Goal: Information Seeking & Learning: Learn about a topic

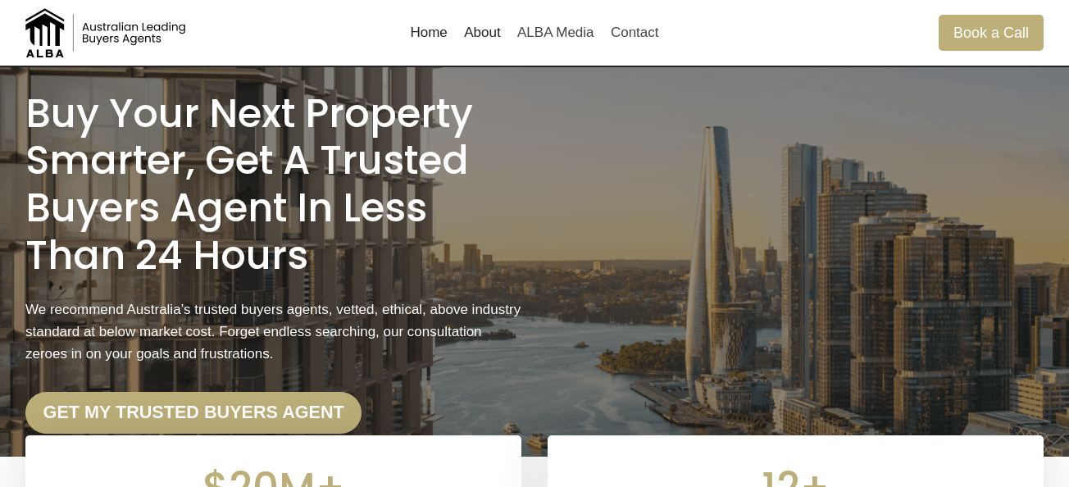
click at [502, 48] on link "About" at bounding box center [482, 32] width 53 height 39
click at [429, 38] on link "Home" at bounding box center [429, 32] width 54 height 39
click at [492, 39] on link "About" at bounding box center [482, 32] width 53 height 39
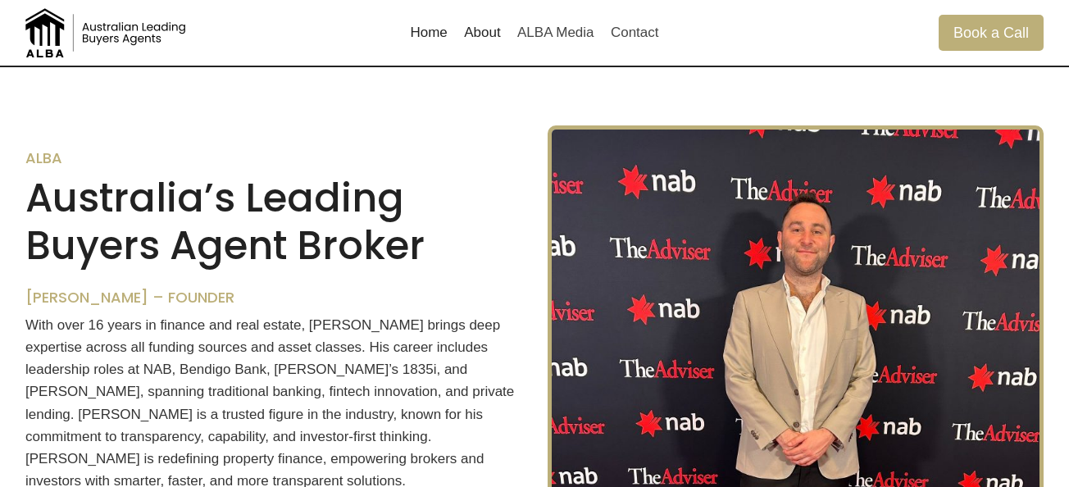
scroll to position [1021, 0]
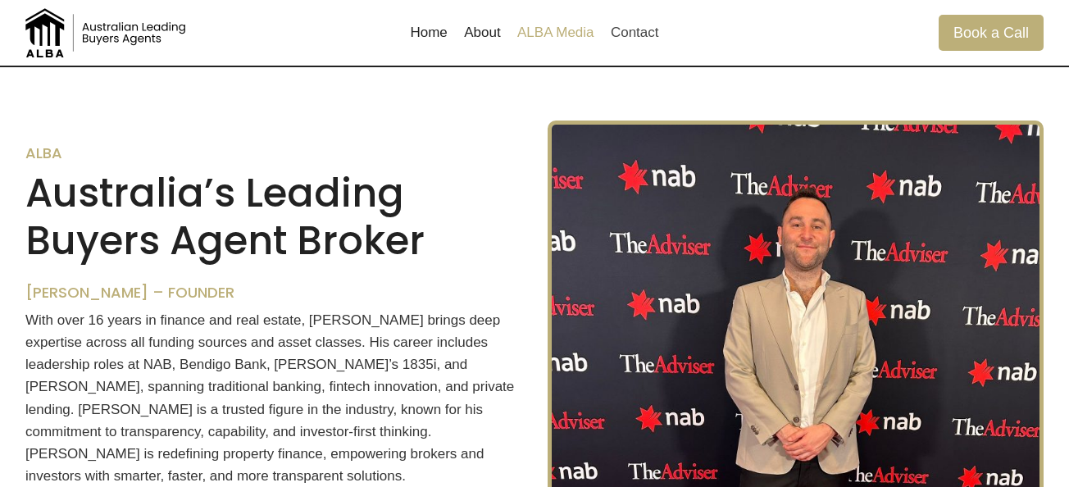
click at [551, 34] on link "ALBA Media" at bounding box center [555, 32] width 93 height 39
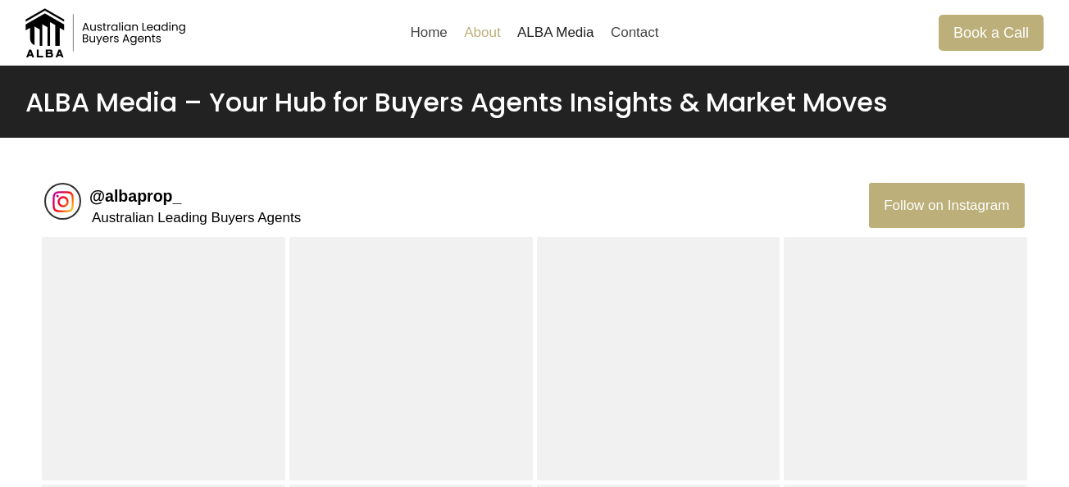
click at [461, 34] on link "About" at bounding box center [482, 32] width 53 height 39
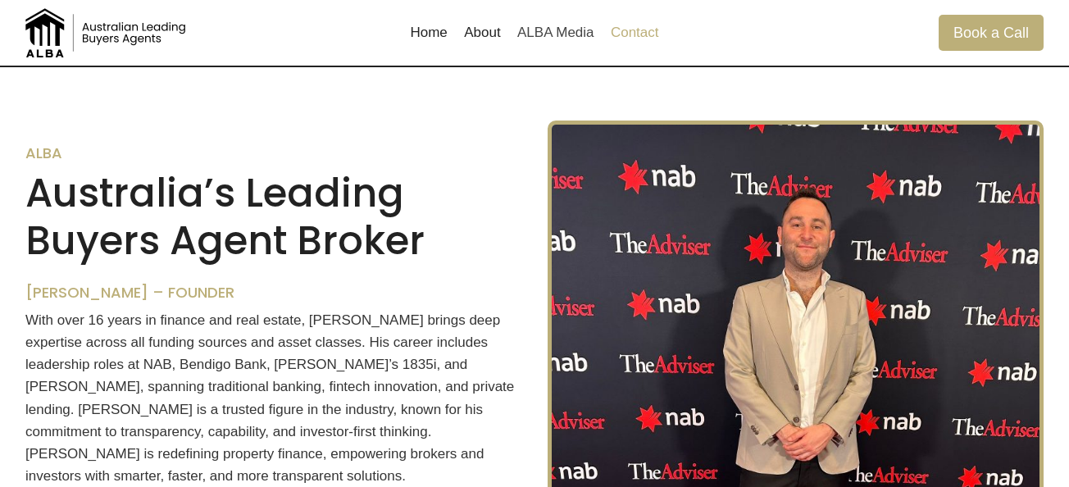
scroll to position [1021, 0]
click at [633, 30] on link "Contact" at bounding box center [634, 32] width 65 height 39
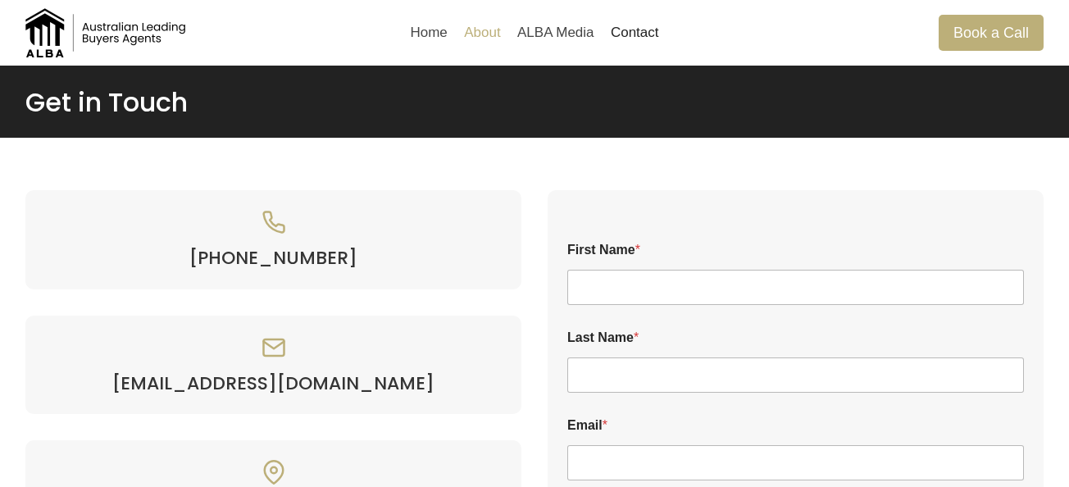
click at [484, 47] on link "About" at bounding box center [482, 32] width 53 height 39
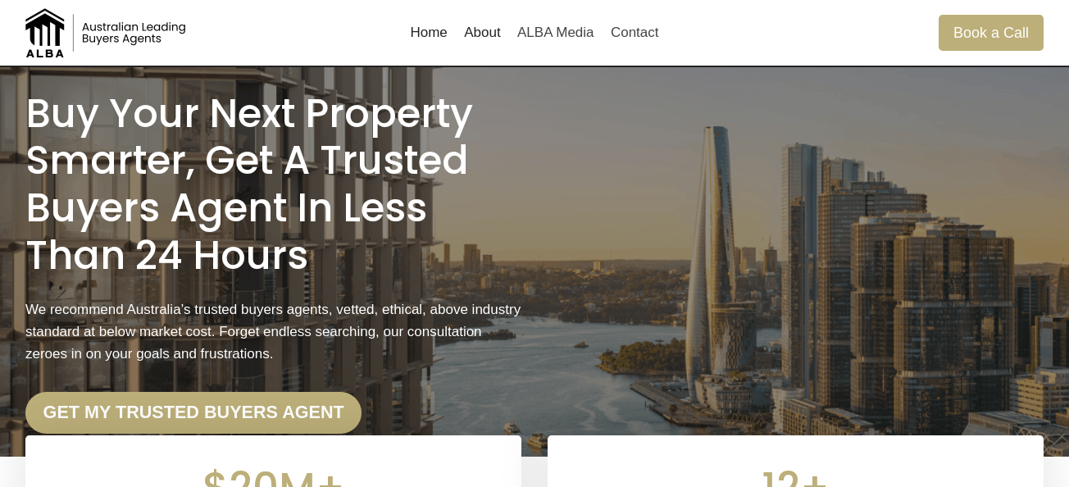
click at [484, 34] on link "About" at bounding box center [482, 32] width 53 height 39
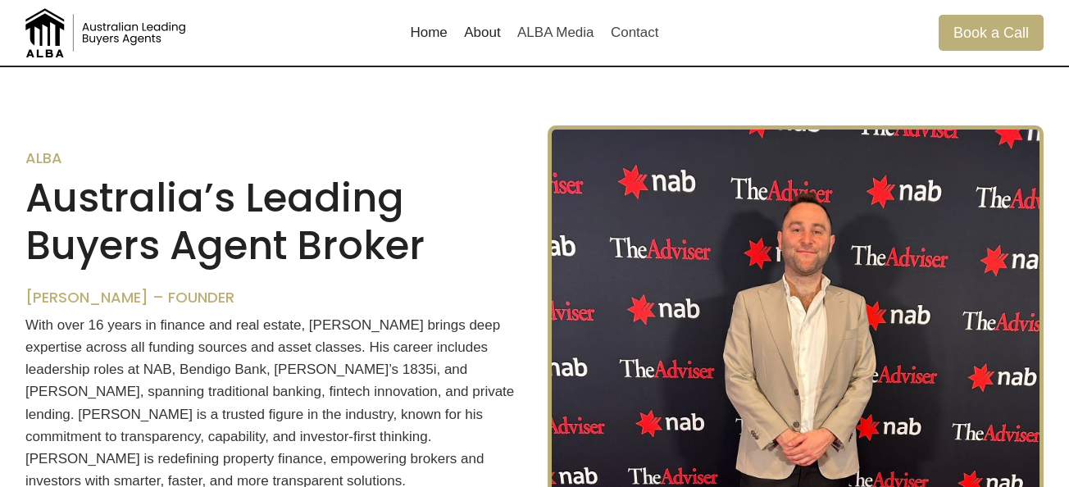
scroll to position [1021, 0]
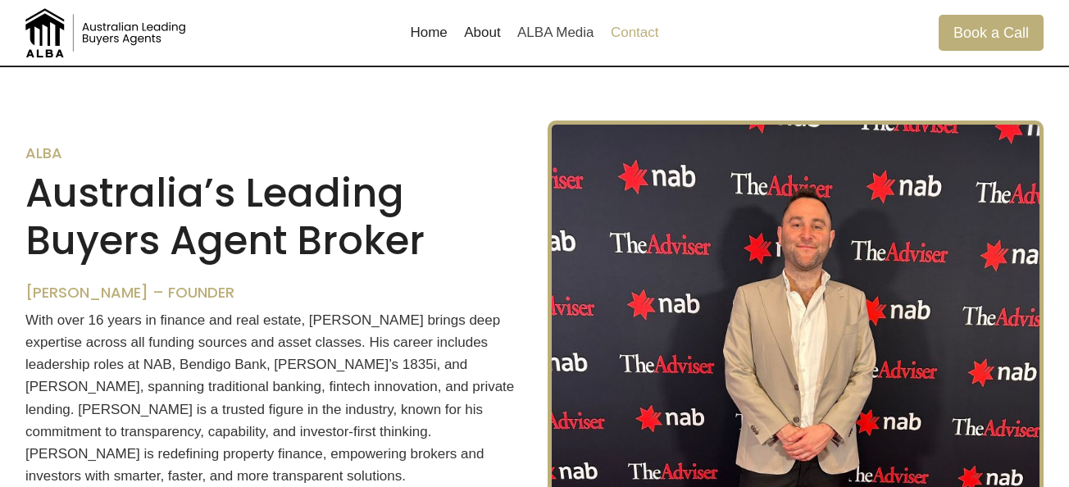
click at [614, 37] on link "Contact" at bounding box center [634, 32] width 65 height 39
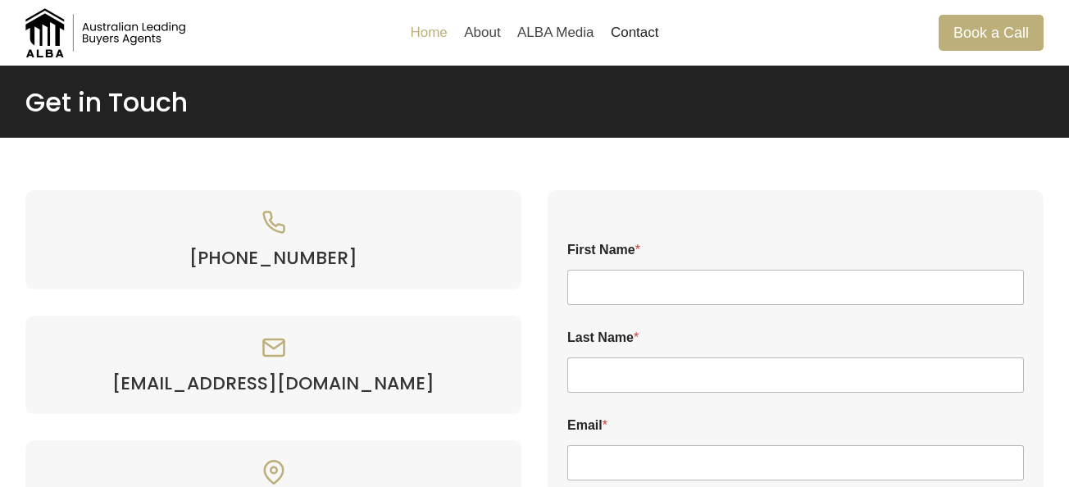
click at [426, 31] on link "Home" at bounding box center [429, 32] width 54 height 39
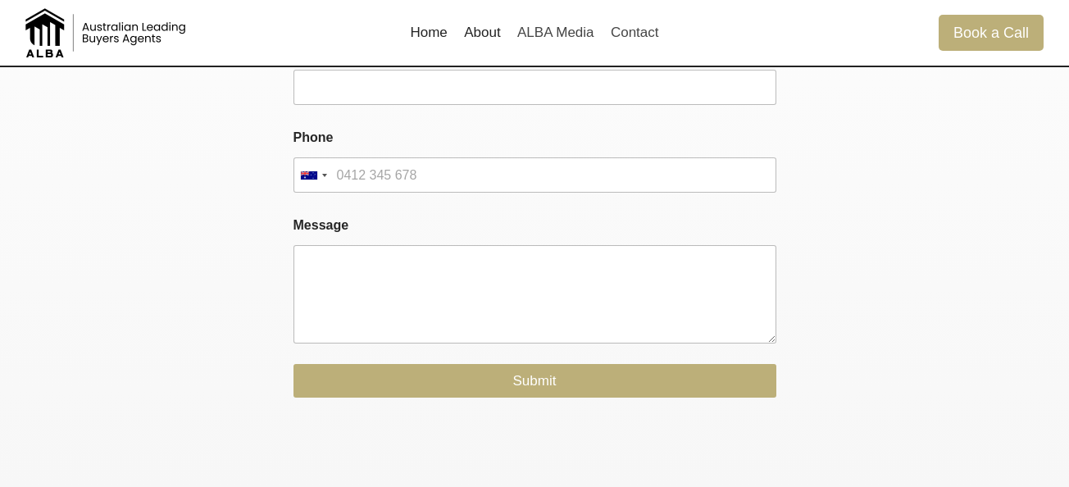
scroll to position [3176, 0]
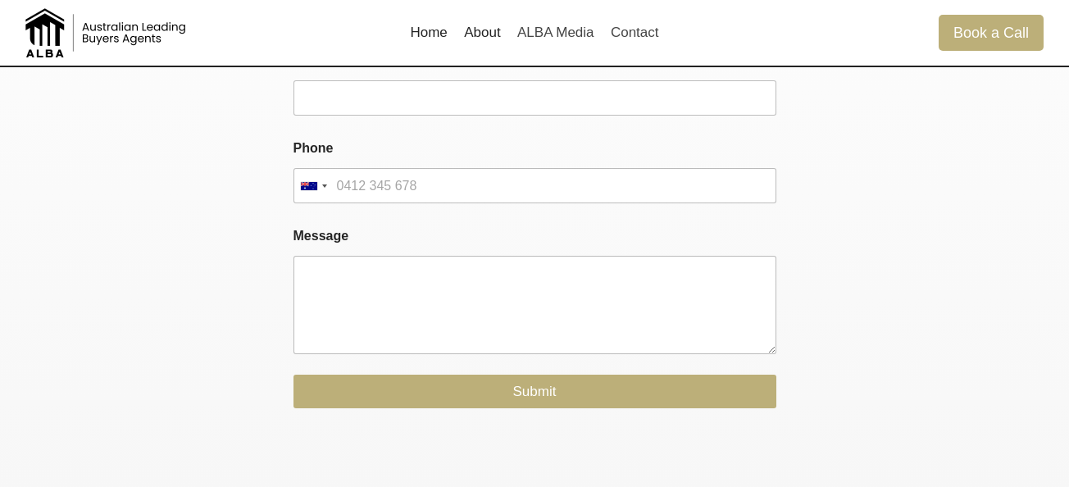
click at [488, 26] on link "About" at bounding box center [482, 32] width 53 height 39
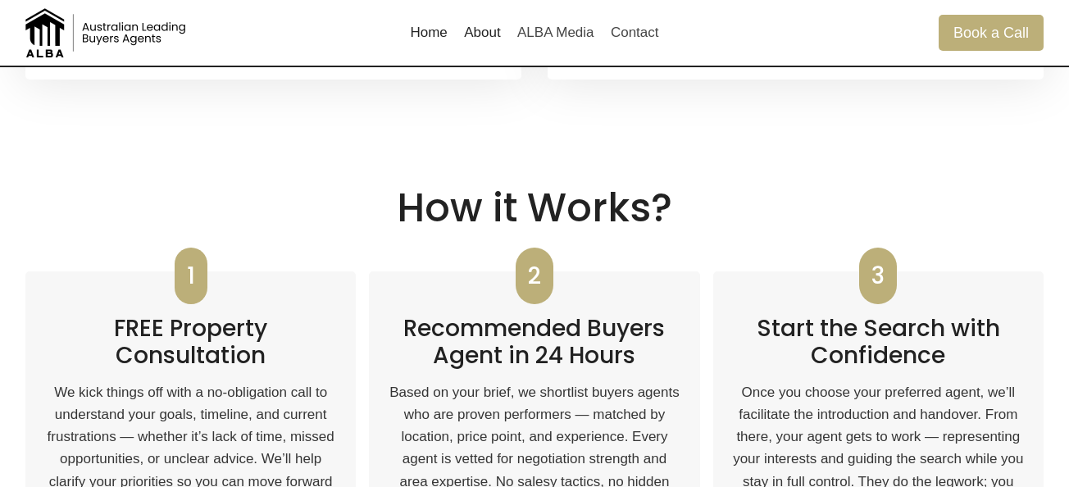
scroll to position [470, 0]
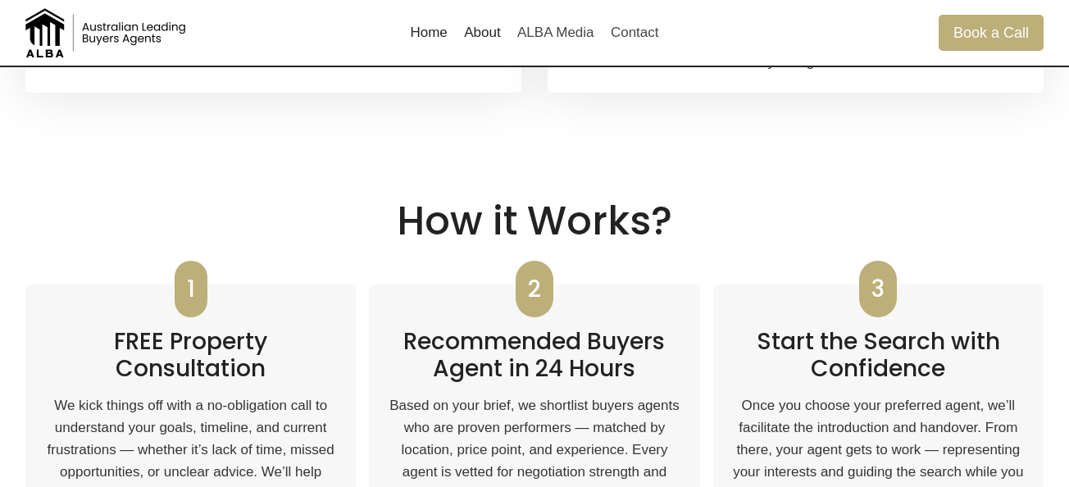
click at [406, 226] on h2 "How it Works?" at bounding box center [534, 222] width 1018 height 48
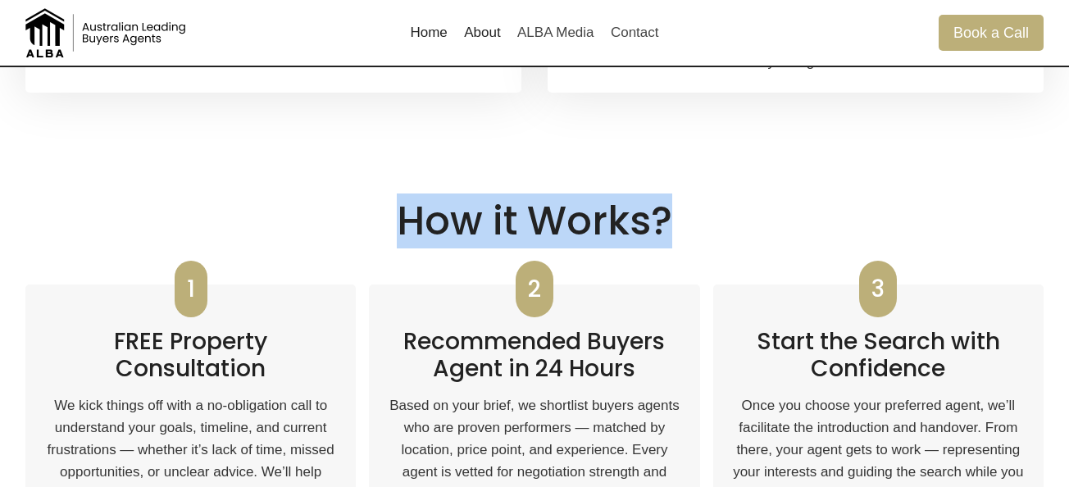
click at [406, 226] on h2 "How it Works?" at bounding box center [534, 222] width 1018 height 48
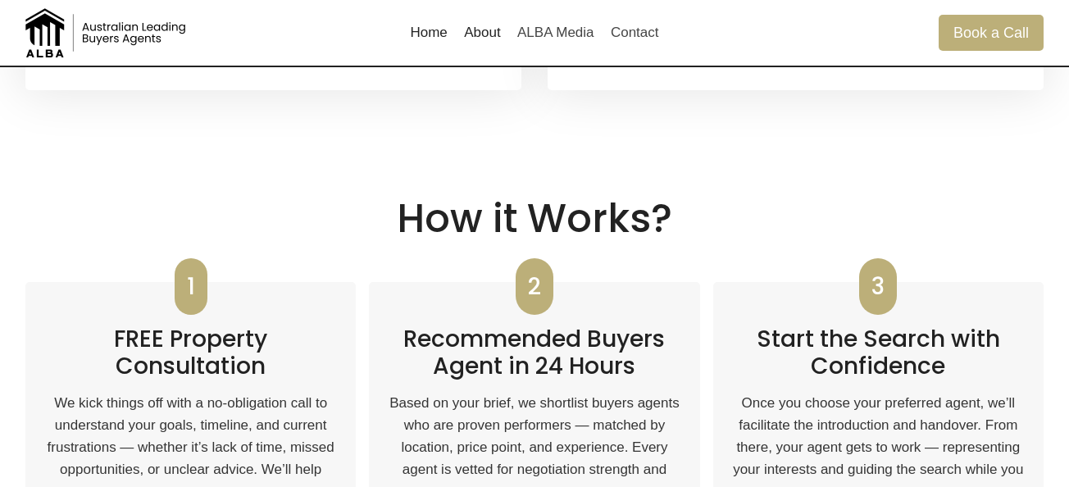
click at [518, 258] on div "How it Works? 1 FREE Property Consultation We kick things off with a no-obligat…" at bounding box center [534, 380] width 1018 height 370
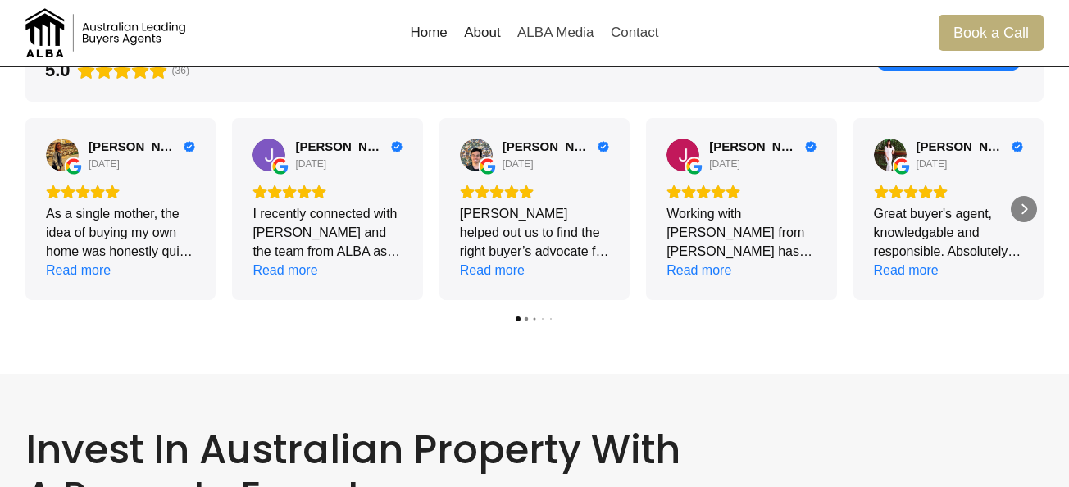
scroll to position [1788, 0]
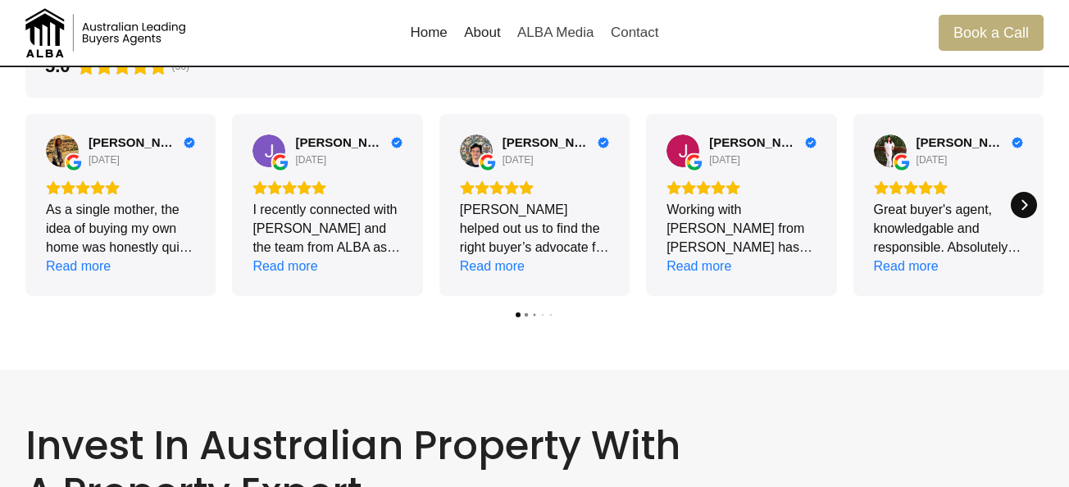
click at [1024, 211] on div "Next" at bounding box center [1024, 205] width 26 height 26
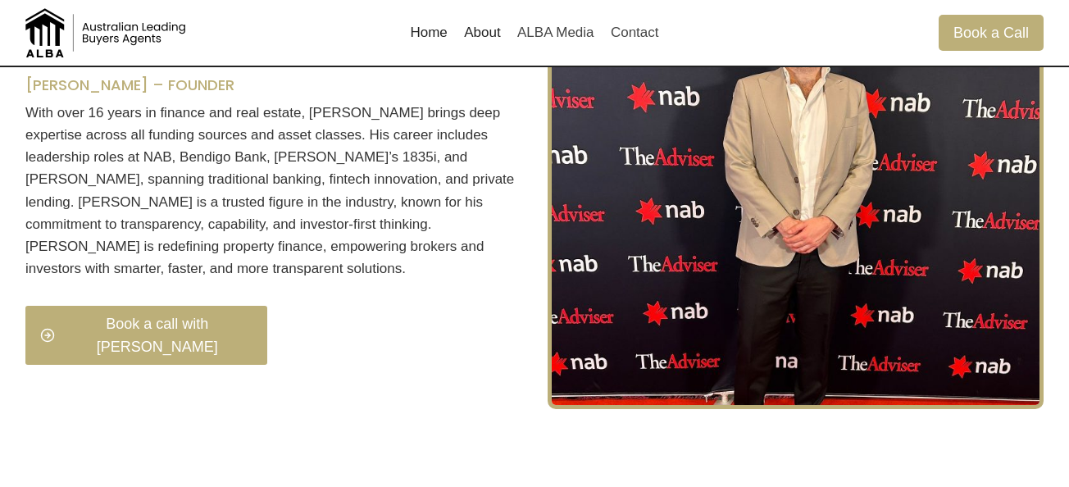
scroll to position [0, 0]
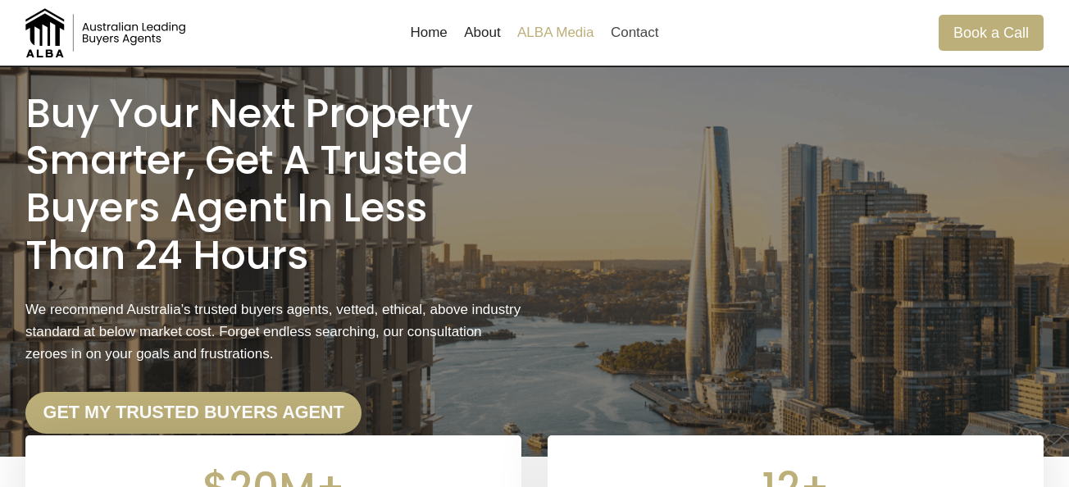
click at [564, 26] on link "ALBA Media" at bounding box center [555, 32] width 93 height 39
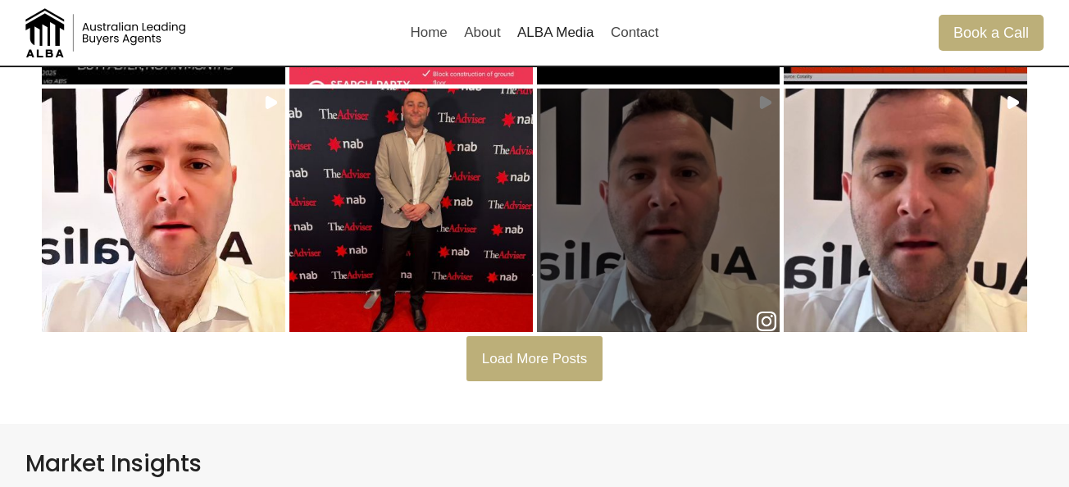
scroll to position [644, 0]
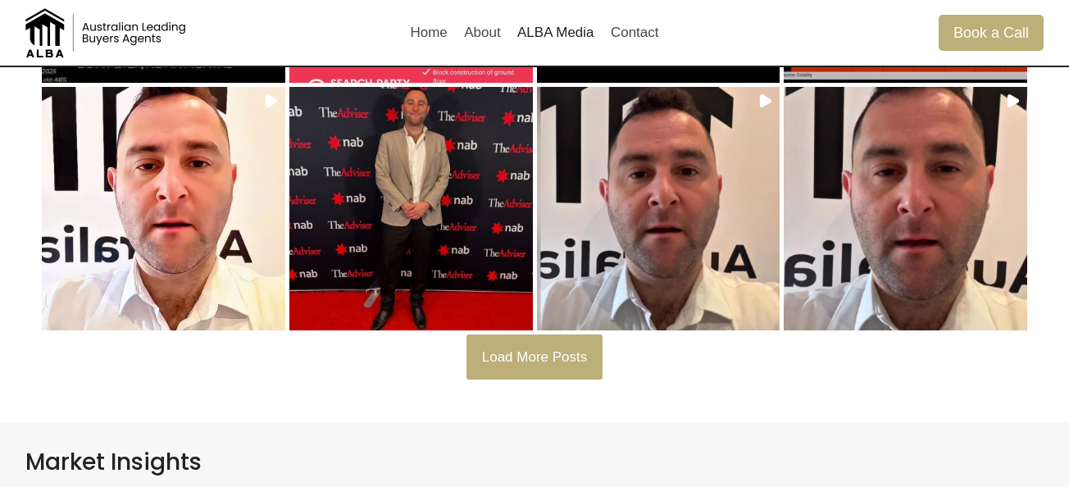
click at [544, 349] on span "Load More Posts" at bounding box center [535, 357] width 106 height 16
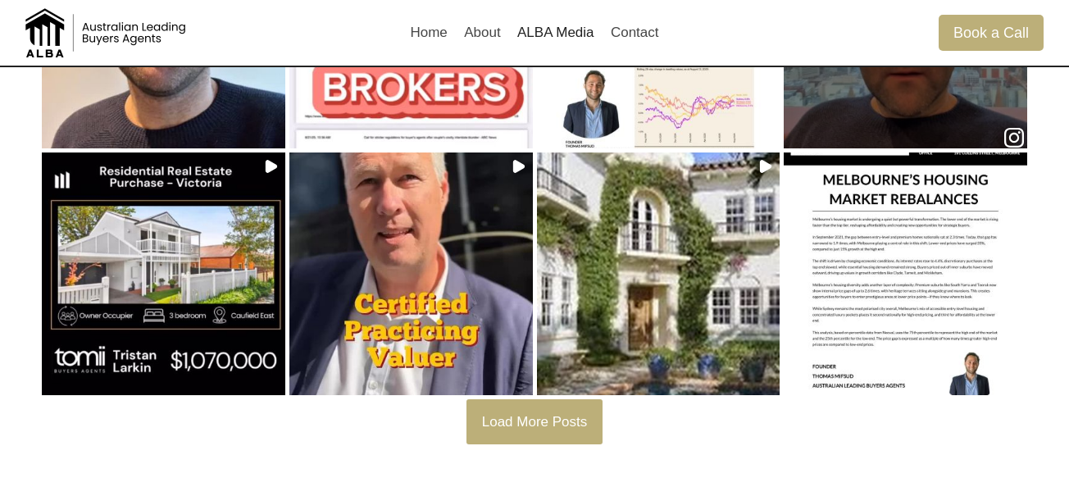
scroll to position [1329, 0]
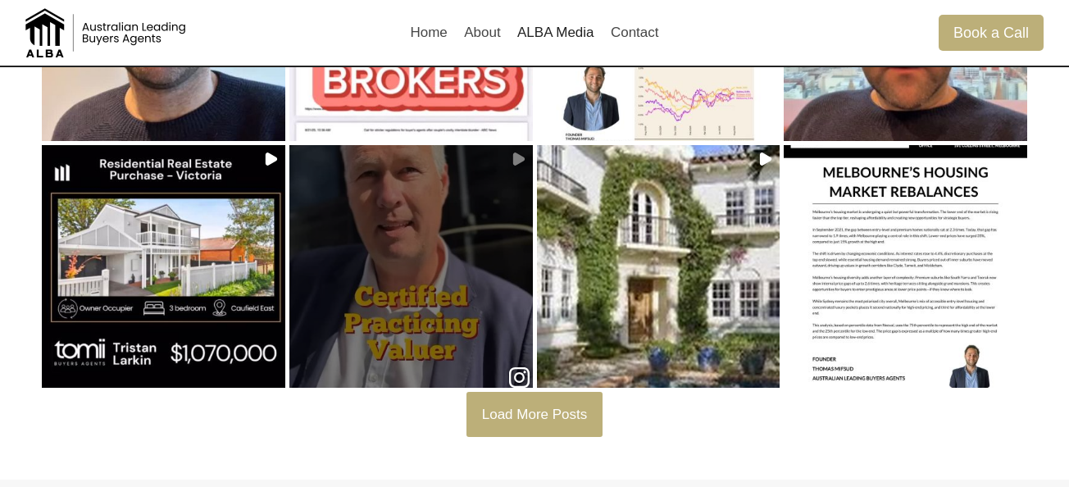
click at [447, 265] on div at bounding box center [411, 266] width 237 height 142
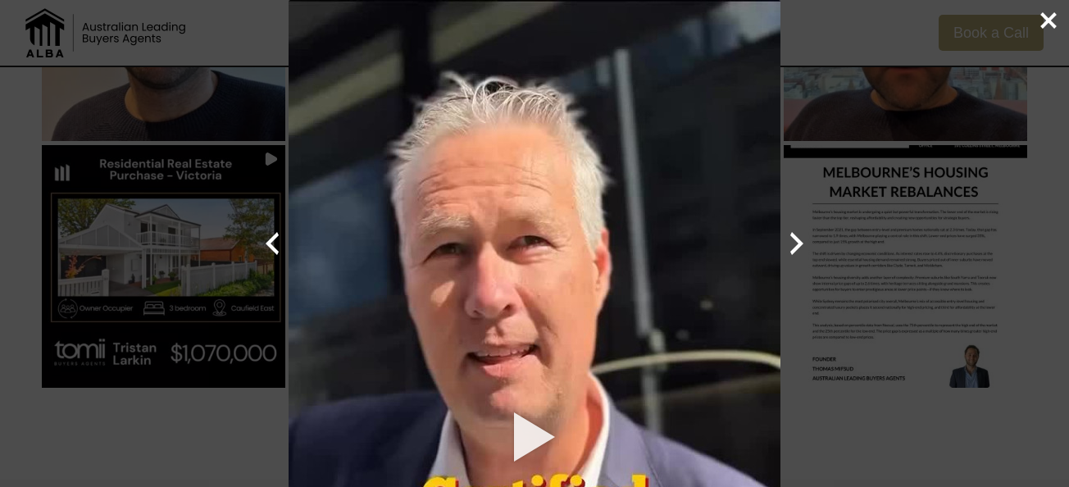
scroll to position [217, 0]
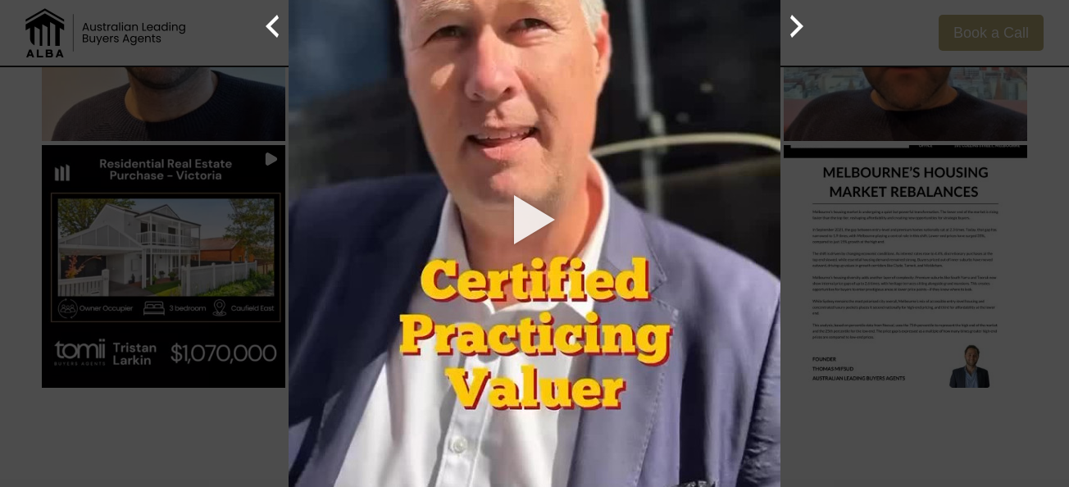
click at [287, 361] on div "Previous Next Close Your browser does not support videos" at bounding box center [534, 243] width 1069 height 487
